Goal: Find contact information: Obtain details needed to contact an individual or organization

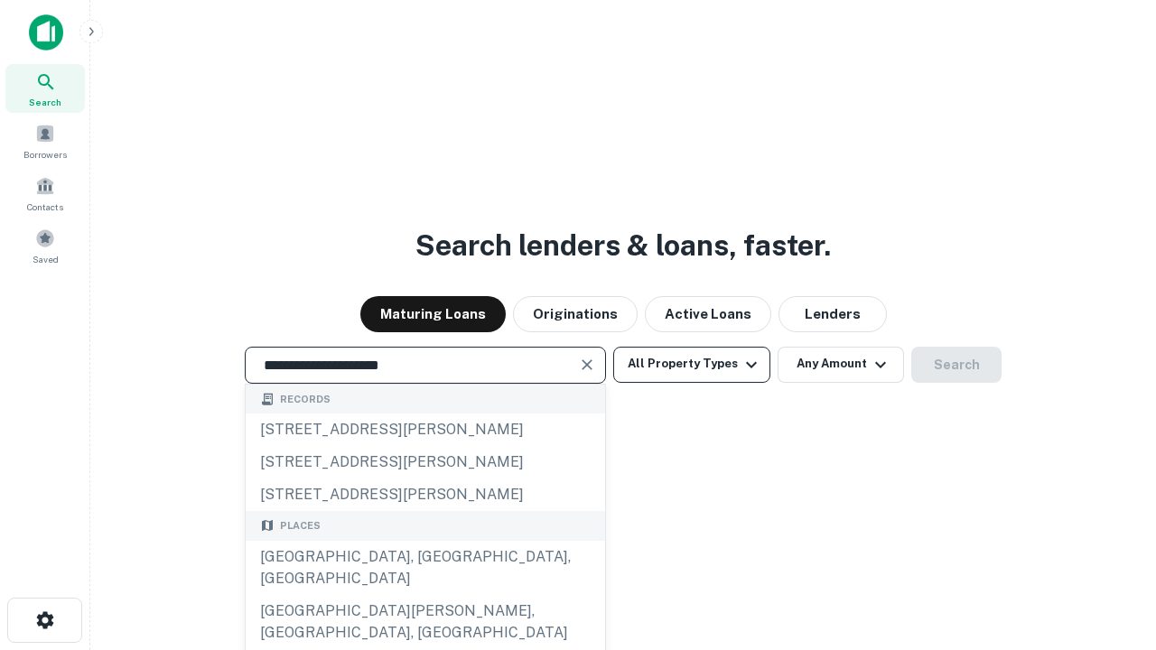
click at [425, 595] on div "[GEOGRAPHIC_DATA], [GEOGRAPHIC_DATA], [GEOGRAPHIC_DATA]" at bounding box center [425, 568] width 359 height 54
click at [692, 364] on button "All Property Types" at bounding box center [691, 365] width 157 height 36
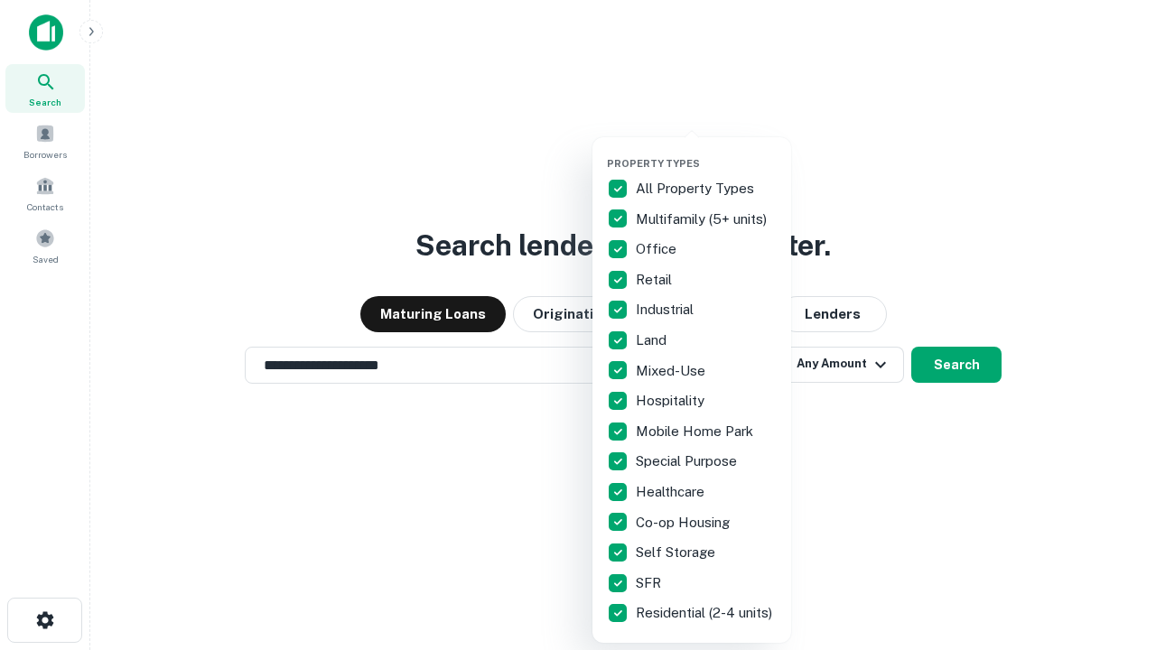
type input "**********"
click at [706, 152] on button "button" at bounding box center [706, 152] width 199 height 1
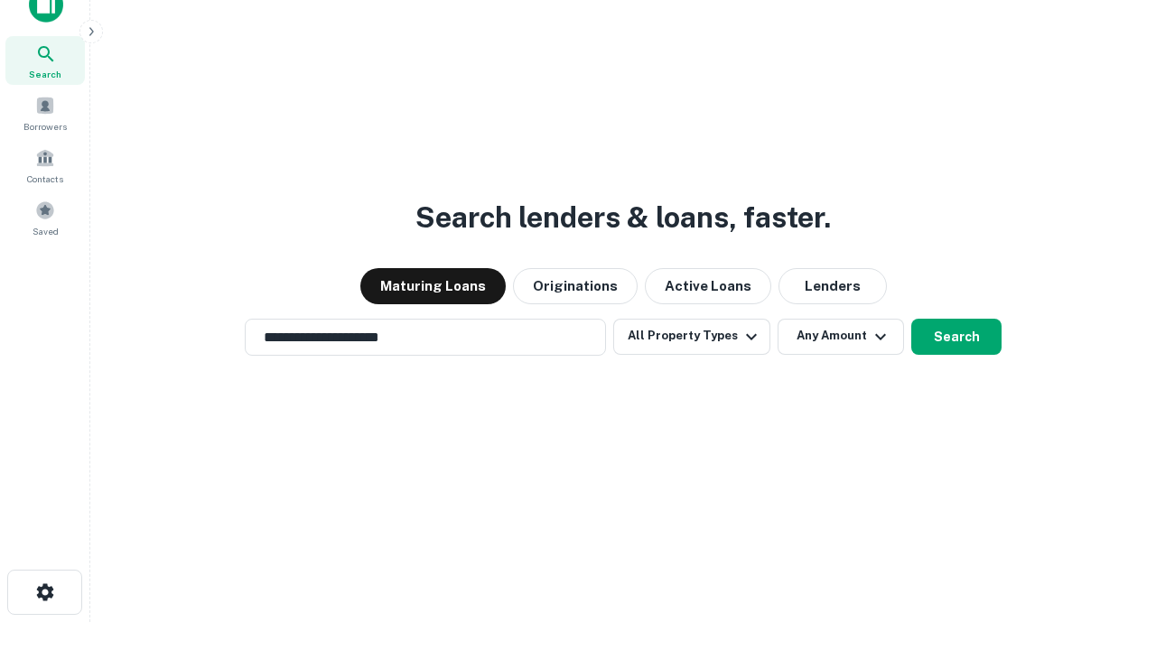
scroll to position [11, 218]
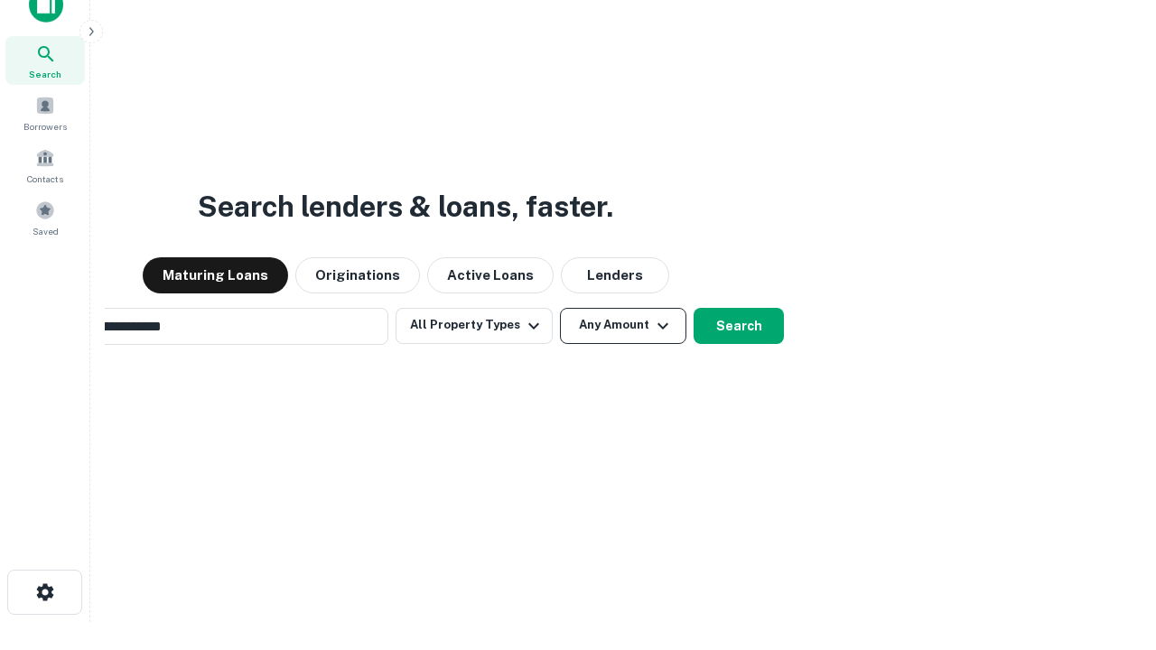
click at [560, 308] on button "Any Amount" at bounding box center [623, 326] width 126 height 36
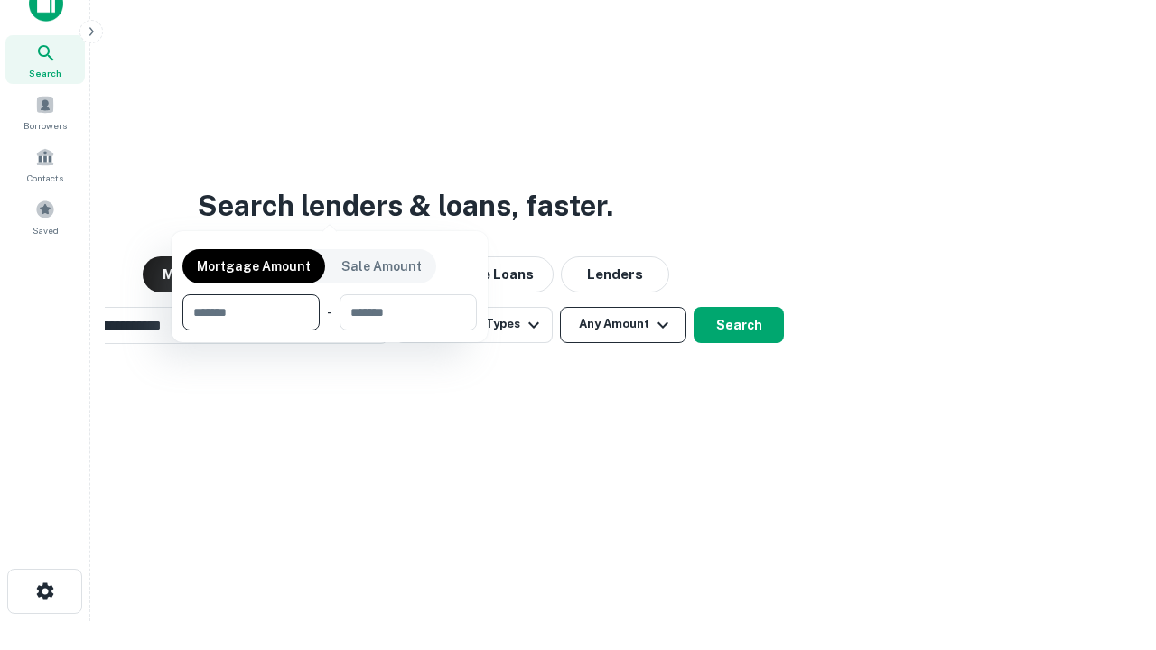
scroll to position [130, 511]
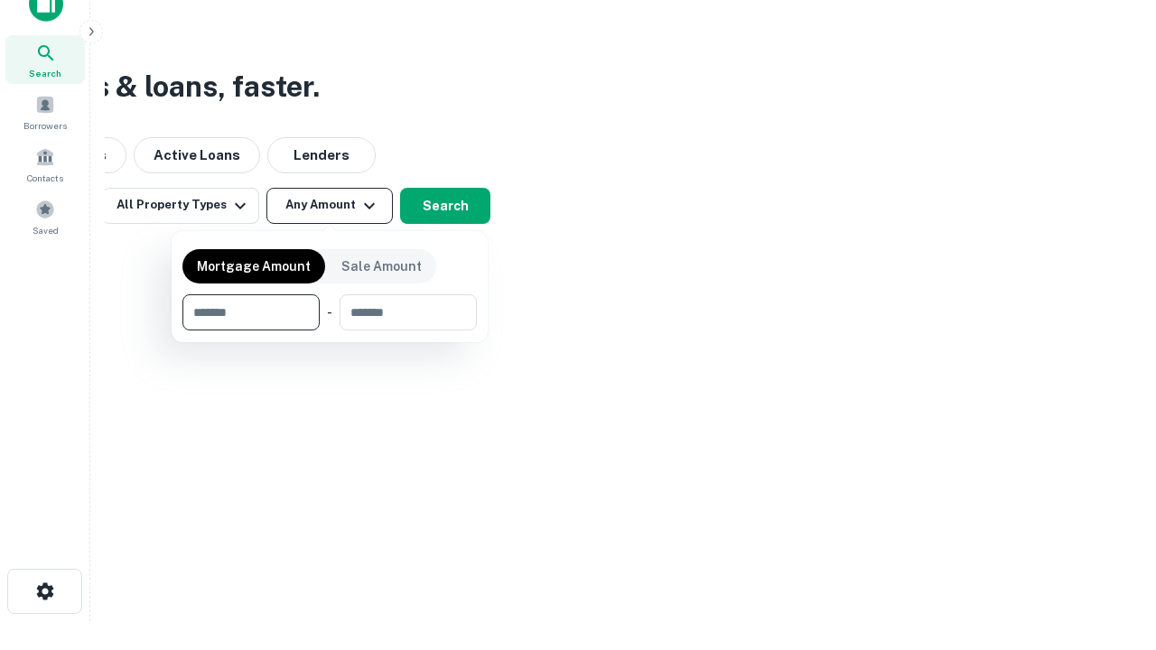
type input "*******"
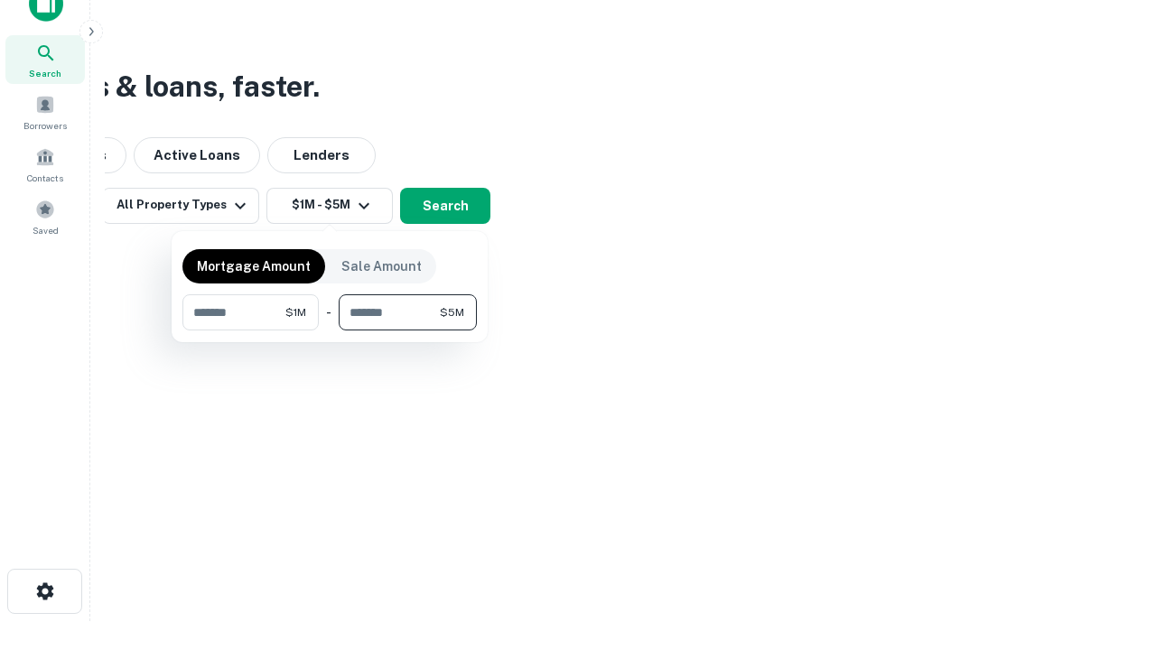
type input "*******"
click at [330, 331] on button "button" at bounding box center [329, 331] width 294 height 1
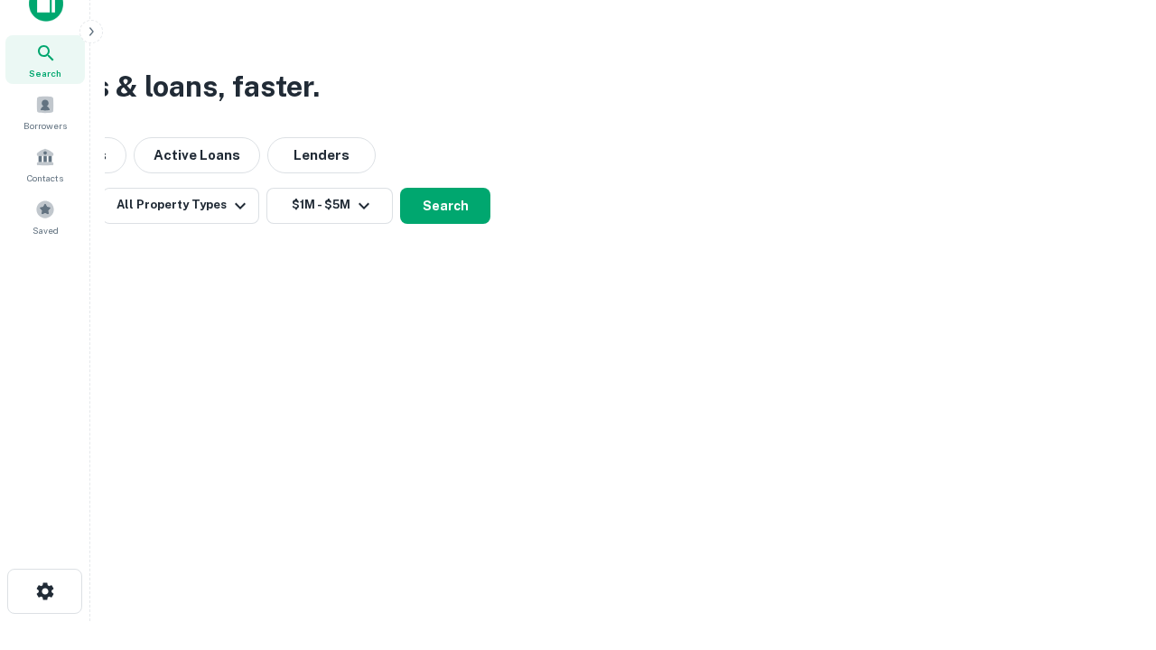
scroll to position [11, 333]
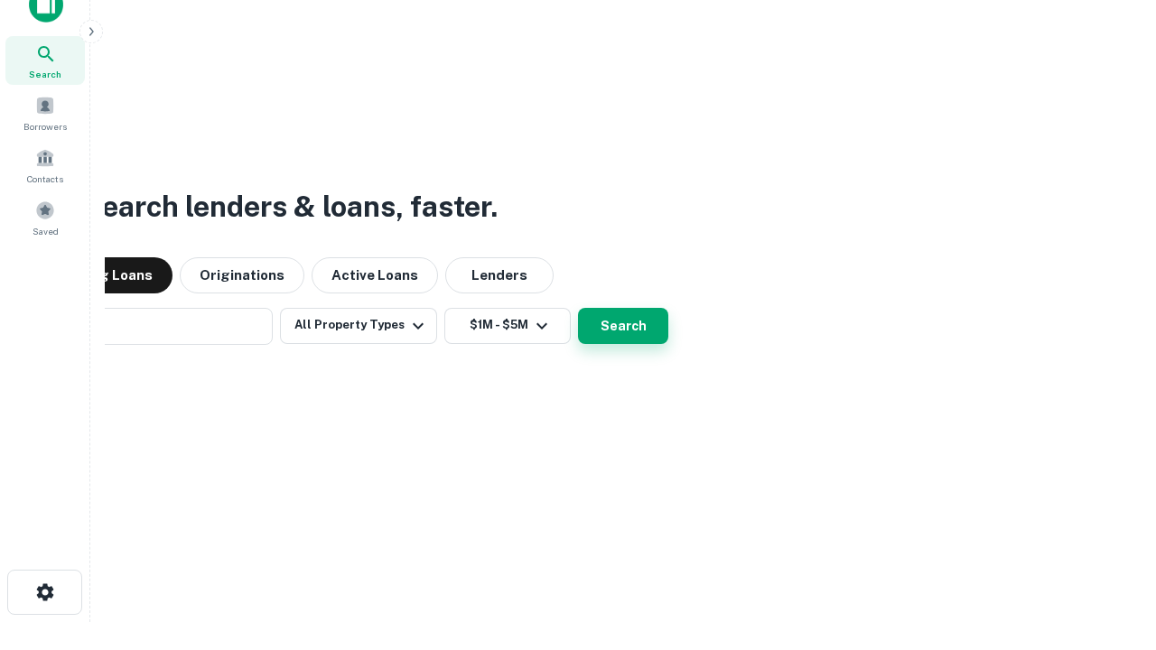
click at [578, 308] on button "Search" at bounding box center [623, 326] width 90 height 36
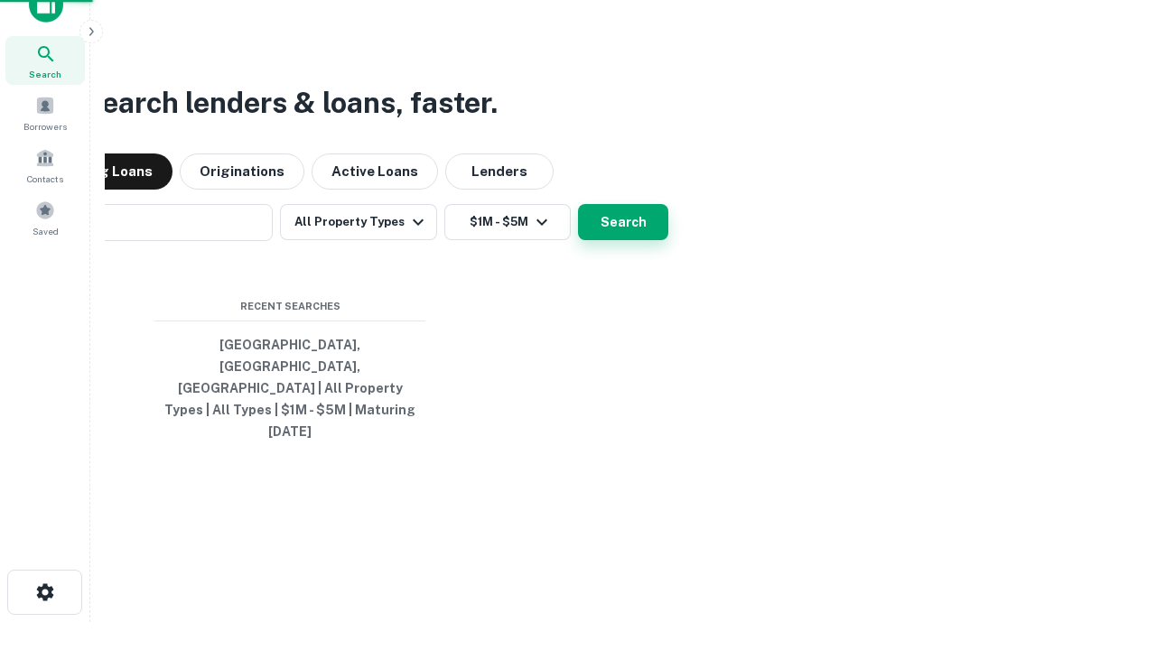
scroll to position [48, 511]
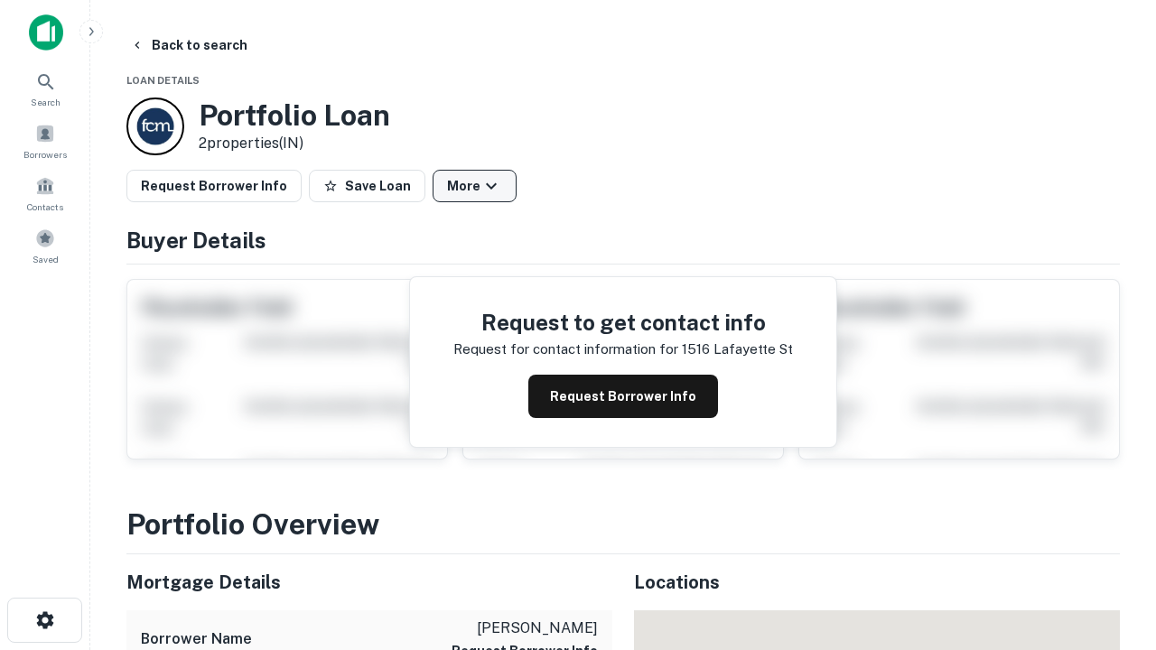
click at [474, 186] on button "More" at bounding box center [475, 186] width 84 height 33
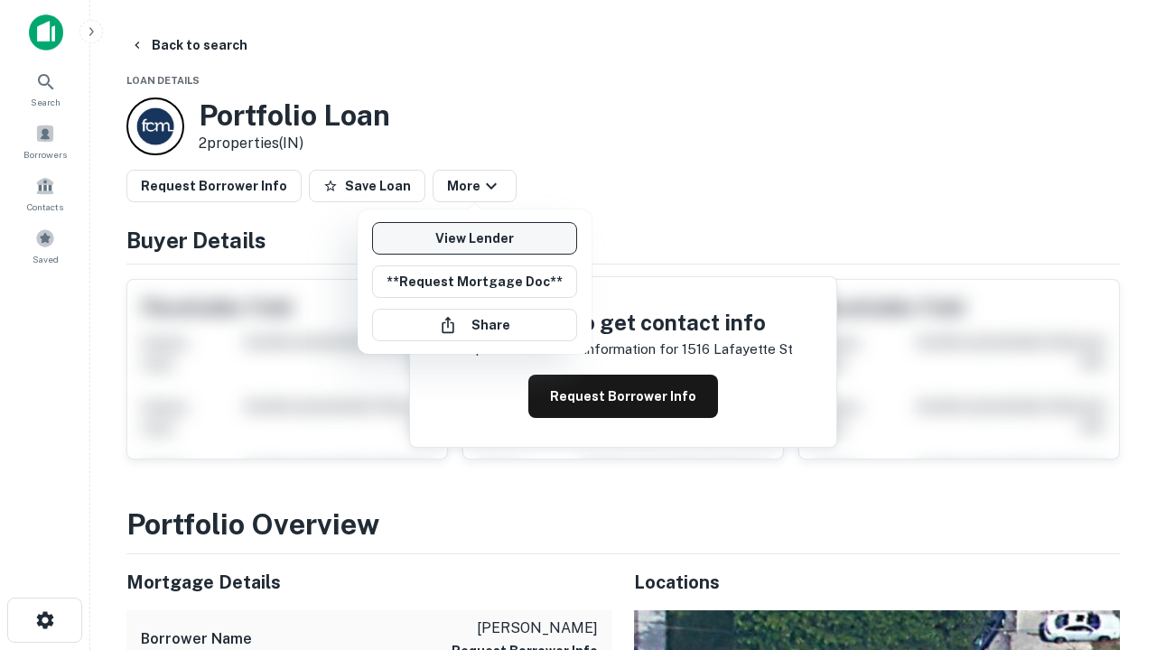
click at [474, 238] on link "View Lender" at bounding box center [474, 238] width 205 height 33
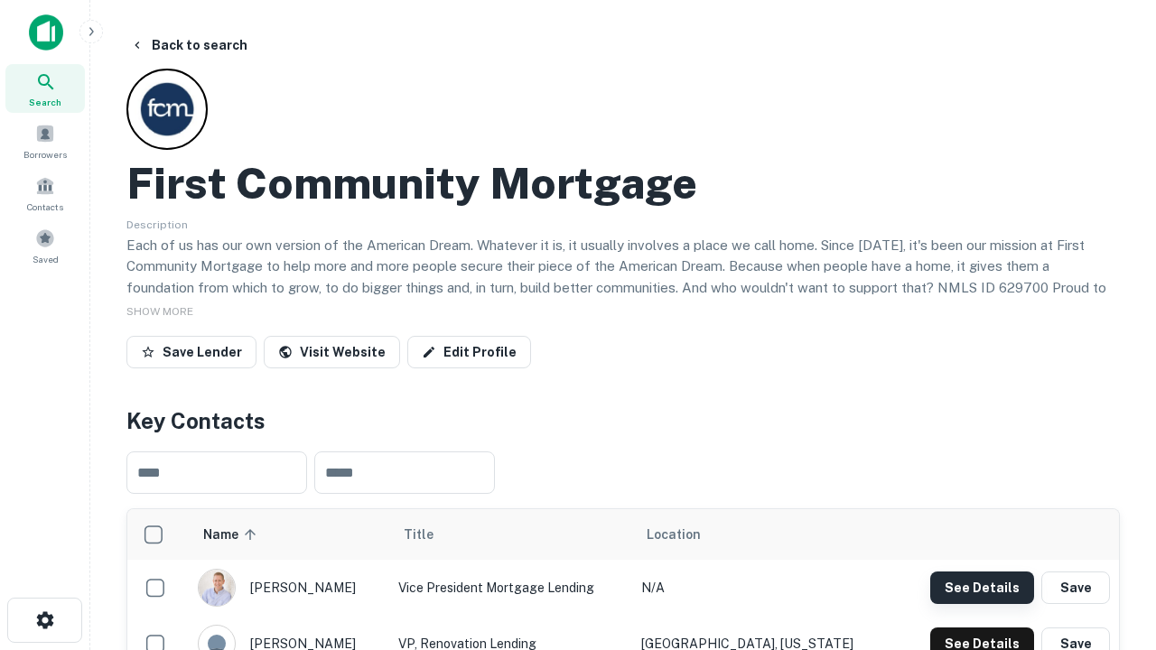
click at [982, 587] on button "See Details" at bounding box center [982, 588] width 104 height 33
